Goal: Task Accomplishment & Management: Manage account settings

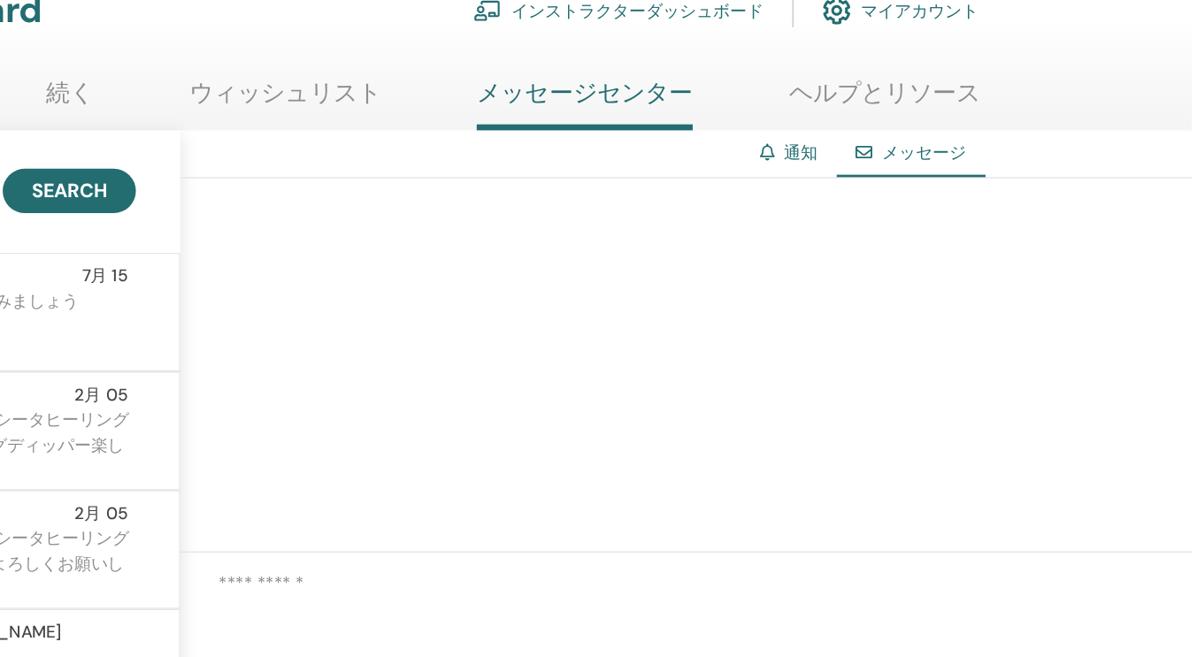
scroll to position [1007, 0]
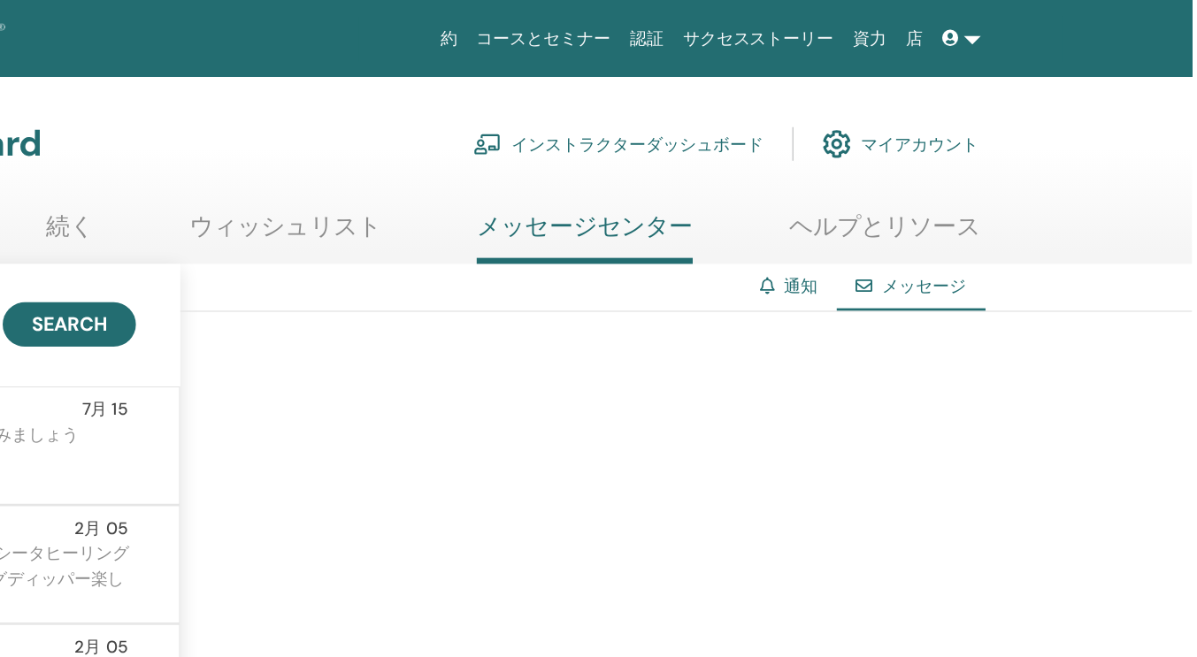
click at [835, 103] on link "インストラクターダッシュボード" at bounding box center [774, 106] width 214 height 39
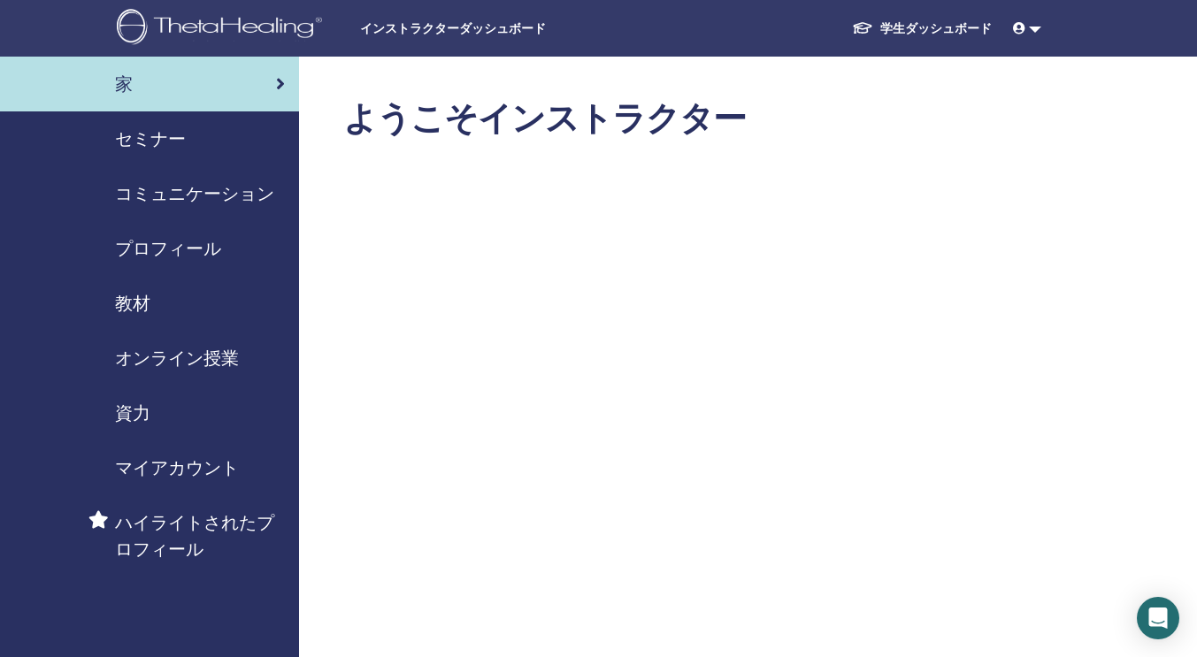
click at [186, 135] on div "セミナー" at bounding box center [149, 139] width 271 height 27
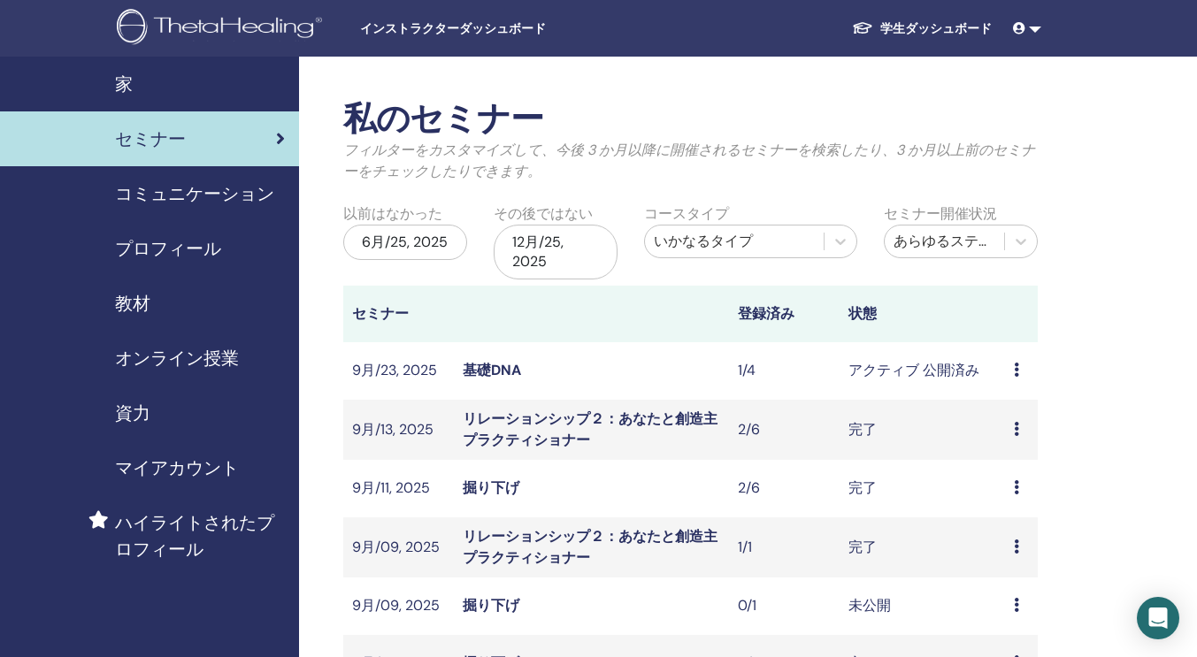
click at [1021, 372] on div "プレビュー 編集 出席者 キャンセル" at bounding box center [1020, 370] width 15 height 21
click at [1011, 434] on link "出席者" at bounding box center [1011, 440] width 42 height 19
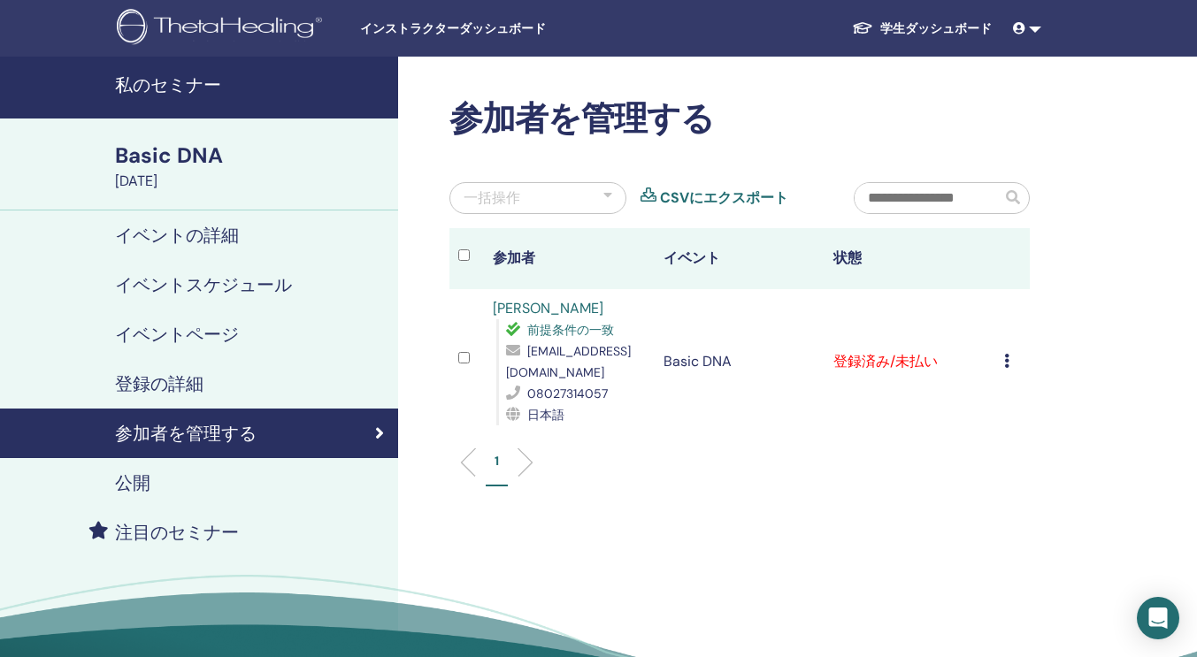
click at [1008, 363] on icon at bounding box center [1006, 361] width 5 height 14
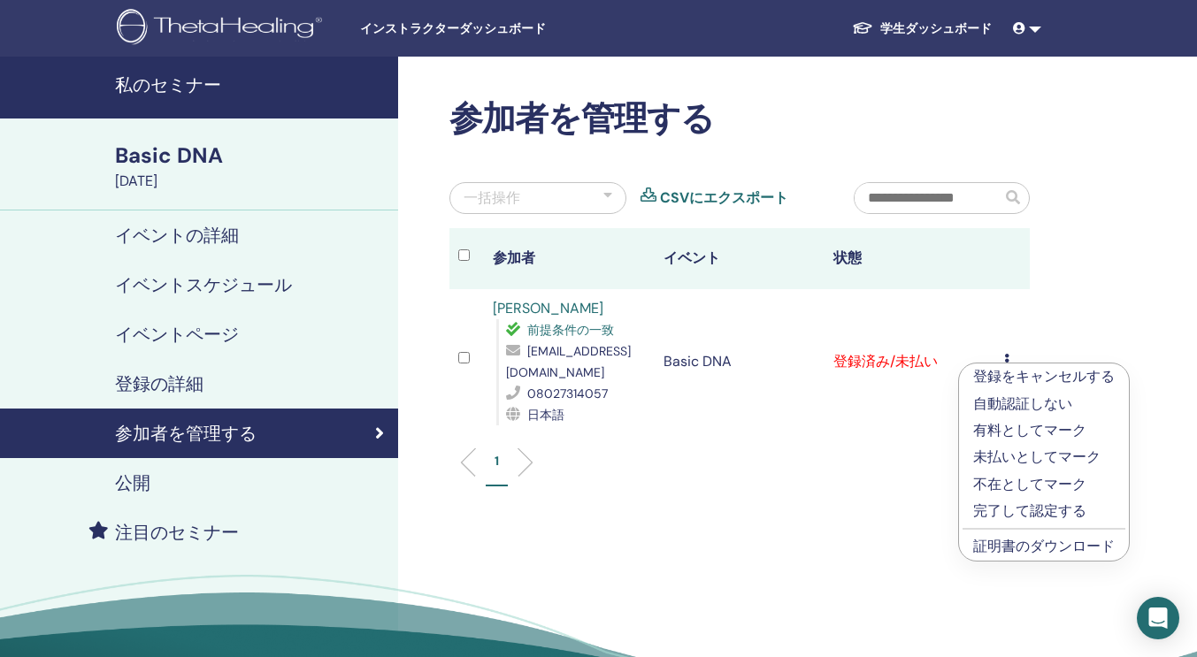
click at [1007, 511] on p "完了して認定する" at bounding box center [1043, 511] width 141 height 21
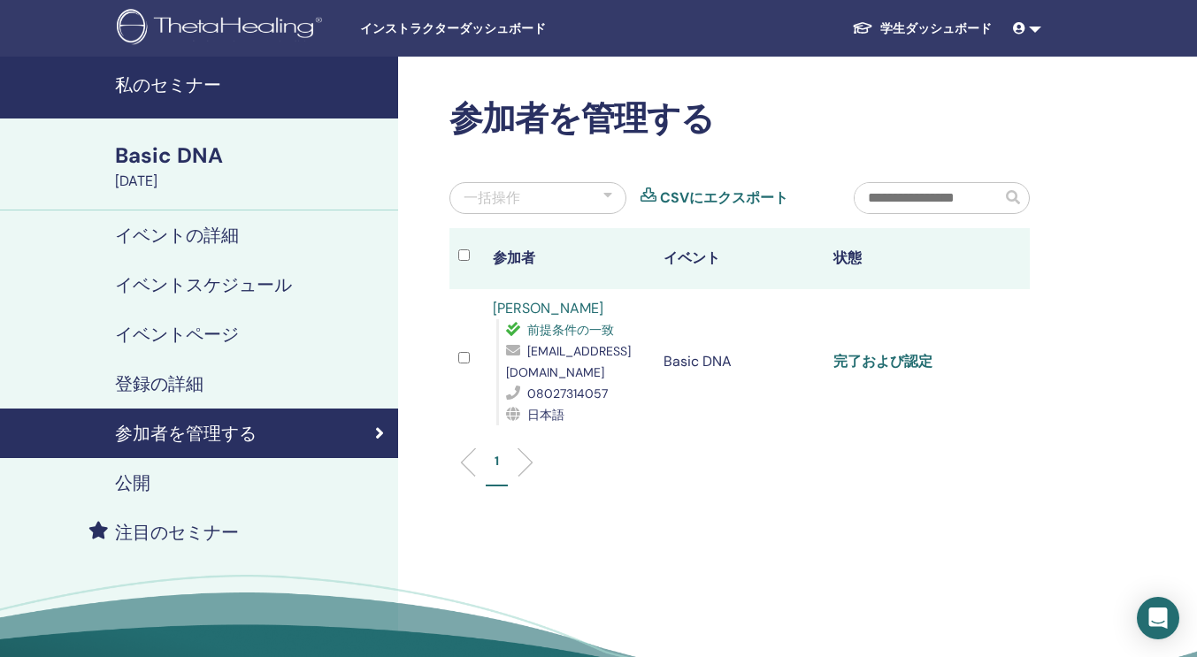
click at [883, 354] on link "完了および認定" at bounding box center [882, 361] width 99 height 19
